Goal: Information Seeking & Learning: Find specific fact

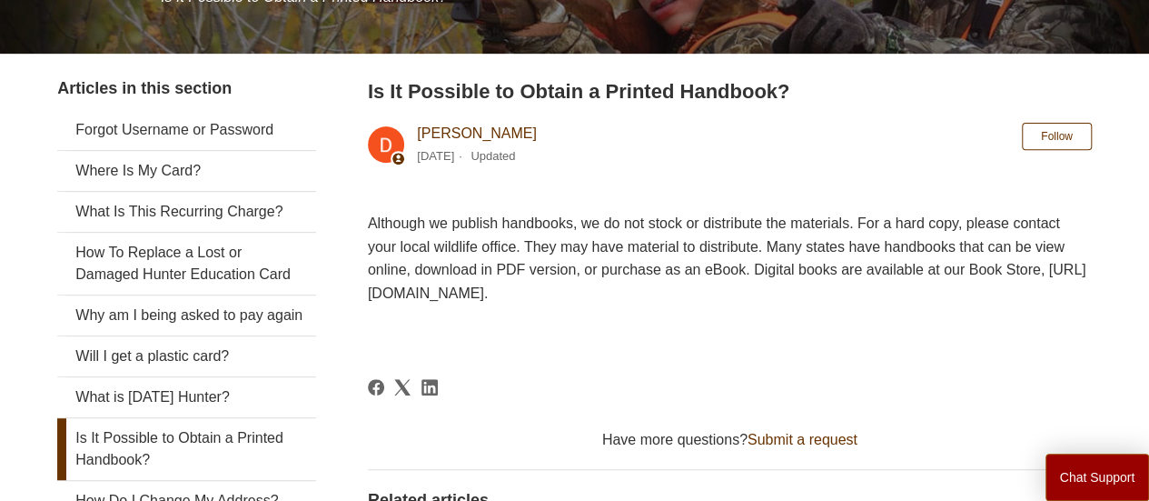
scroll to position [273, 0]
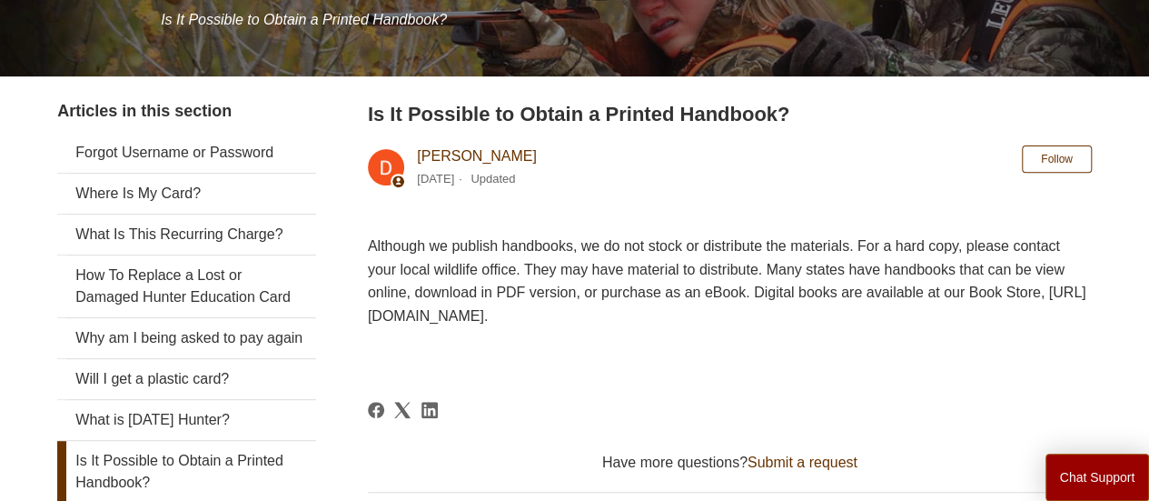
click at [639, 319] on p "Although we publish handbooks, we do not stock or distribute the materials. For…" at bounding box center [730, 280] width 724 height 93
drag, startPoint x: 794, startPoint y: 317, endPoint x: 567, endPoint y: 321, distance: 227.1
click at [567, 321] on p "Although we publish handbooks, we do not stock or distribute the materials. For…" at bounding box center [730, 280] width 724 height 93
copy p "http://bookstore.kalkomey.com/"
click at [719, 173] on header "Is It Possible to Obtain a Printed Handbook? Deborah Fagan 1 year ago Updated F…" at bounding box center [730, 148] width 724 height 99
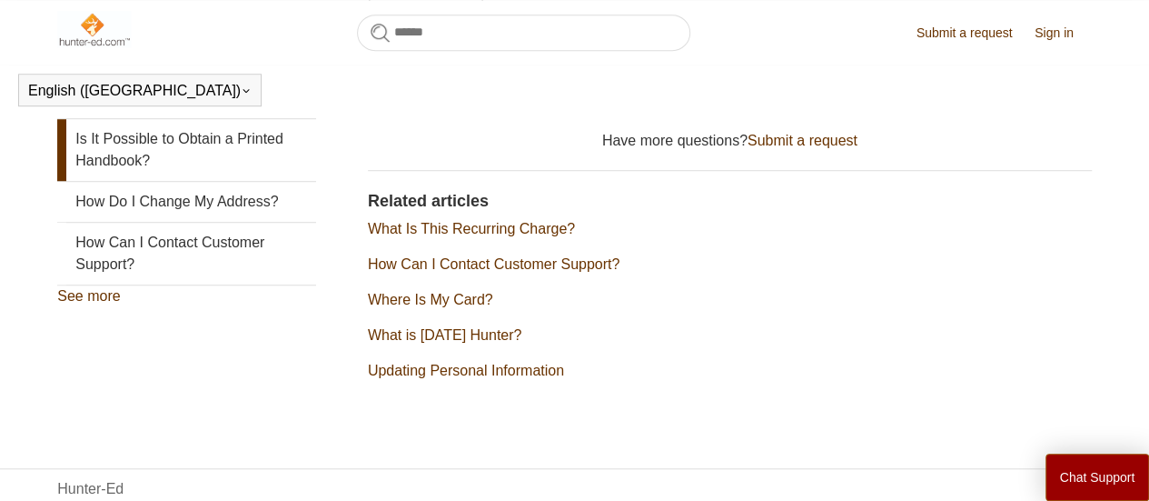
scroll to position [585, 0]
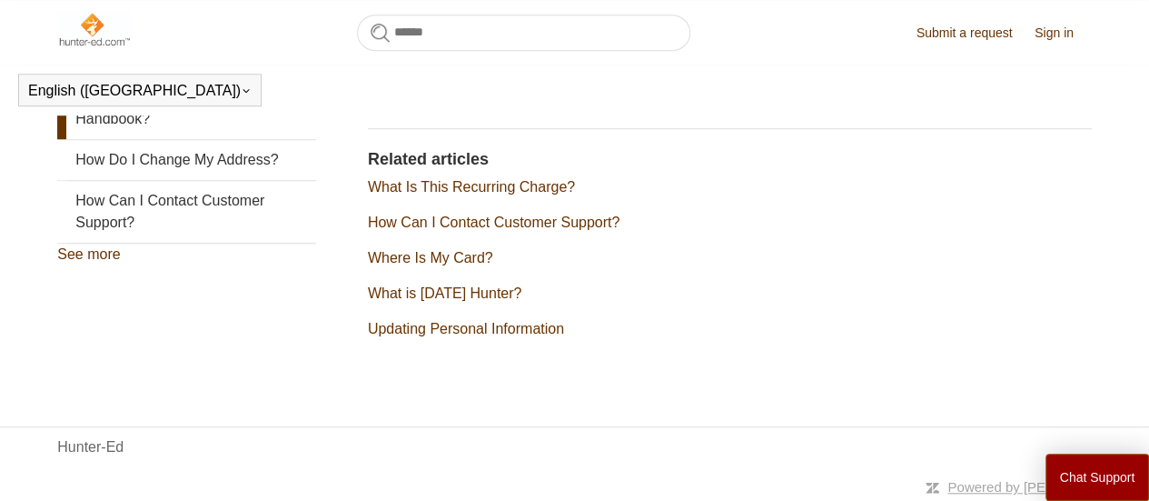
click at [489, 292] on link "What is [DATE] Hunter?" at bounding box center [445, 292] width 154 height 15
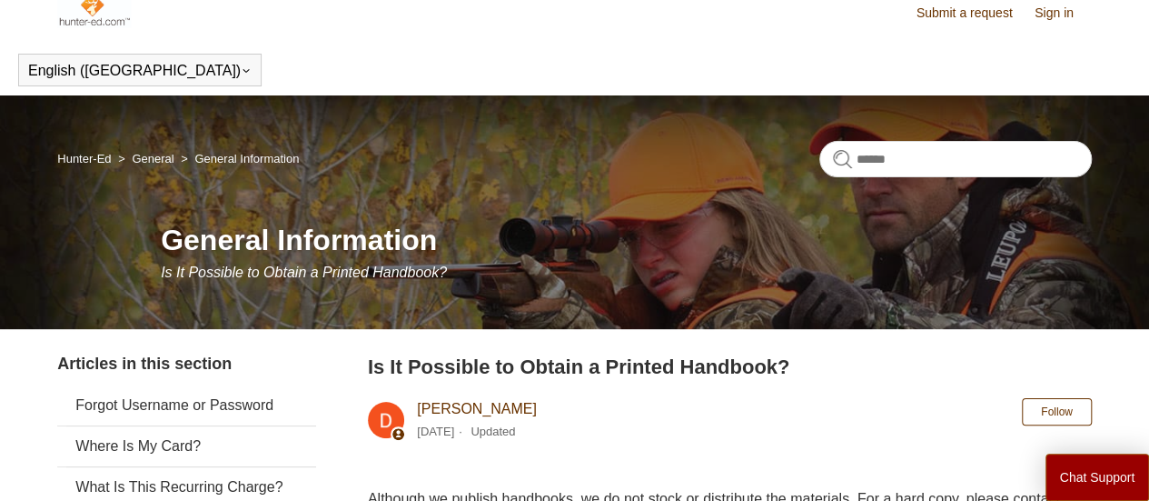
scroll to position [0, 0]
